Goal: Check status: Check status

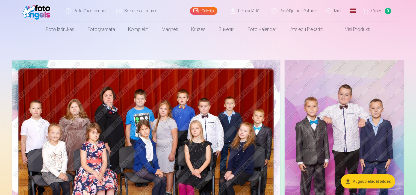
click at [295, 12] on link "Pasūtījumu vēsture" at bounding box center [293, 11] width 55 height 22
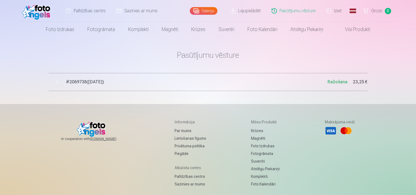
click at [93, 82] on span "# 2069738 ( [DATE] )" at bounding box center [196, 82] width 261 height 7
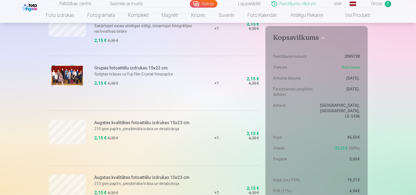
scroll to position [380, 0]
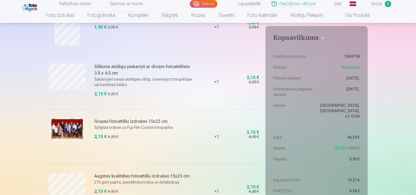
click at [338, 3] on link "Iziet" at bounding box center [334, 4] width 26 height 8
